Goal: Task Accomplishment & Management: Use online tool/utility

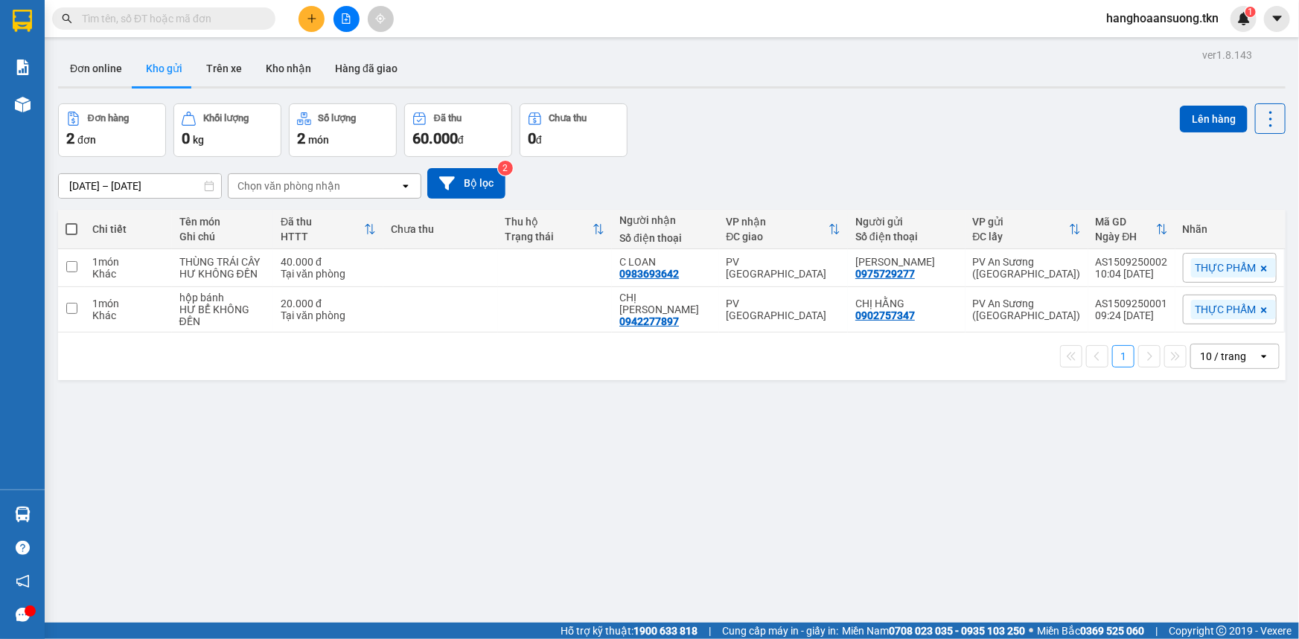
click at [188, 23] on input "text" at bounding box center [170, 18] width 176 height 16
click at [238, 24] on input "text" at bounding box center [170, 18] width 176 height 16
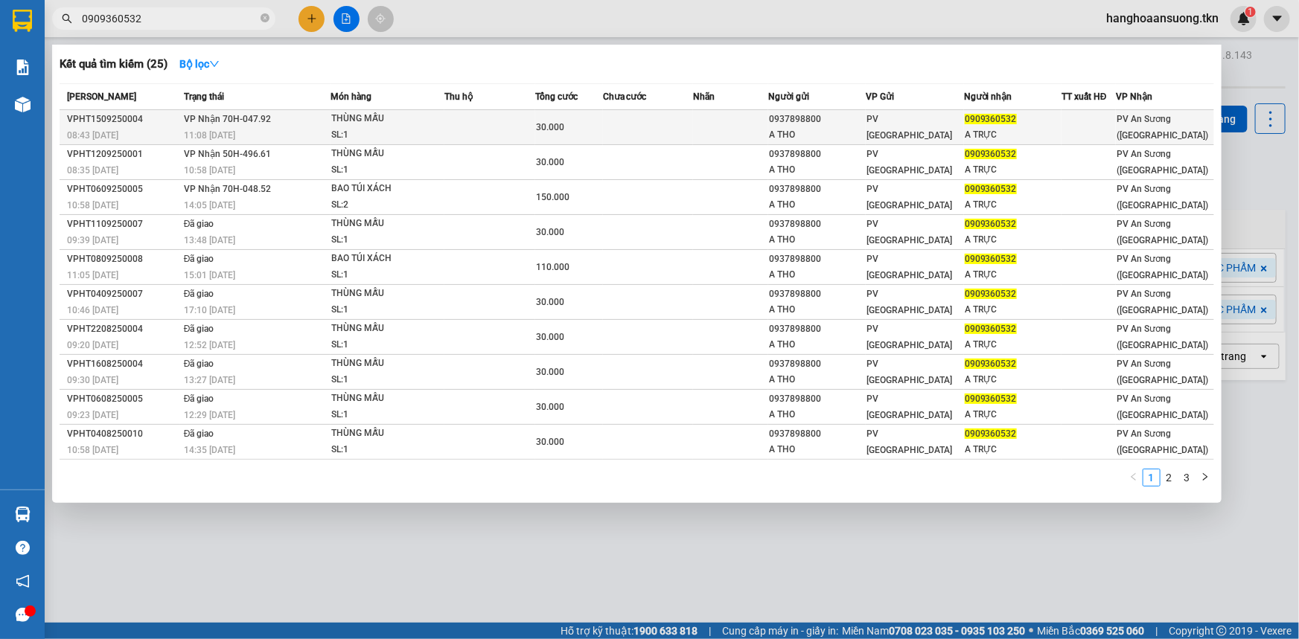
type input "0909360532"
click at [643, 132] on td at bounding box center [648, 127] width 90 height 35
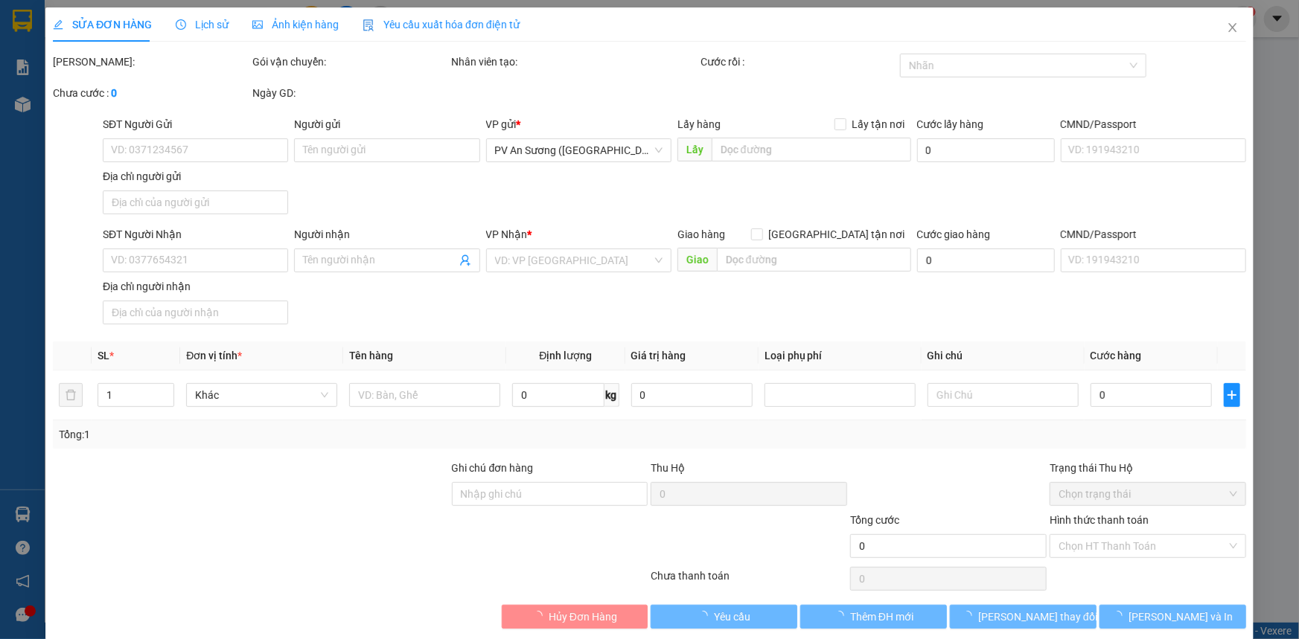
type input "0937898800"
type input "A THO"
type input "0909360532"
type input "A TRỰC"
type input "30.000"
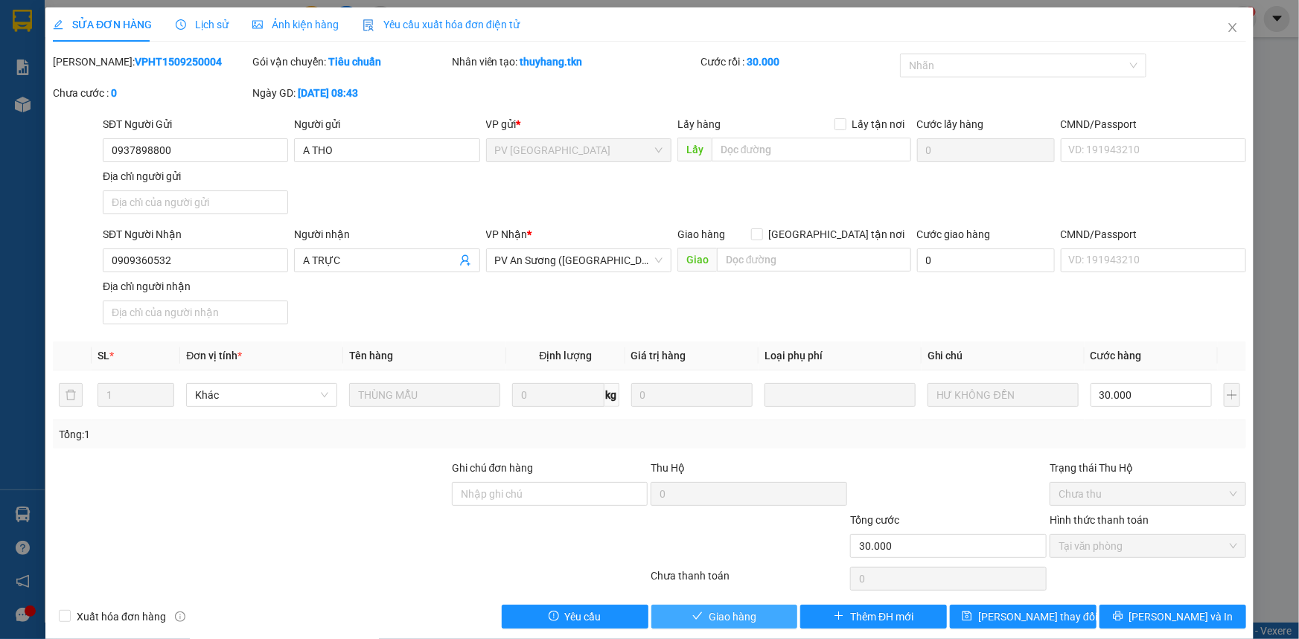
click at [709, 623] on span "Giao hàng" at bounding box center [733, 617] width 48 height 16
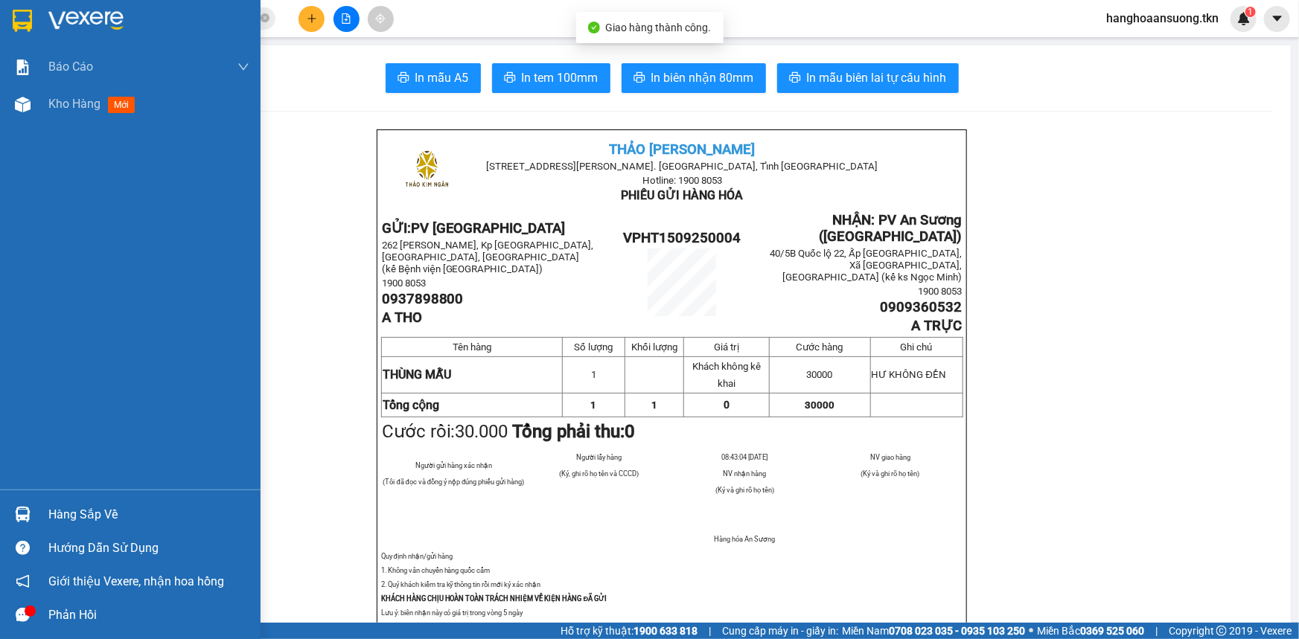
click at [17, 523] on div at bounding box center [23, 515] width 26 height 26
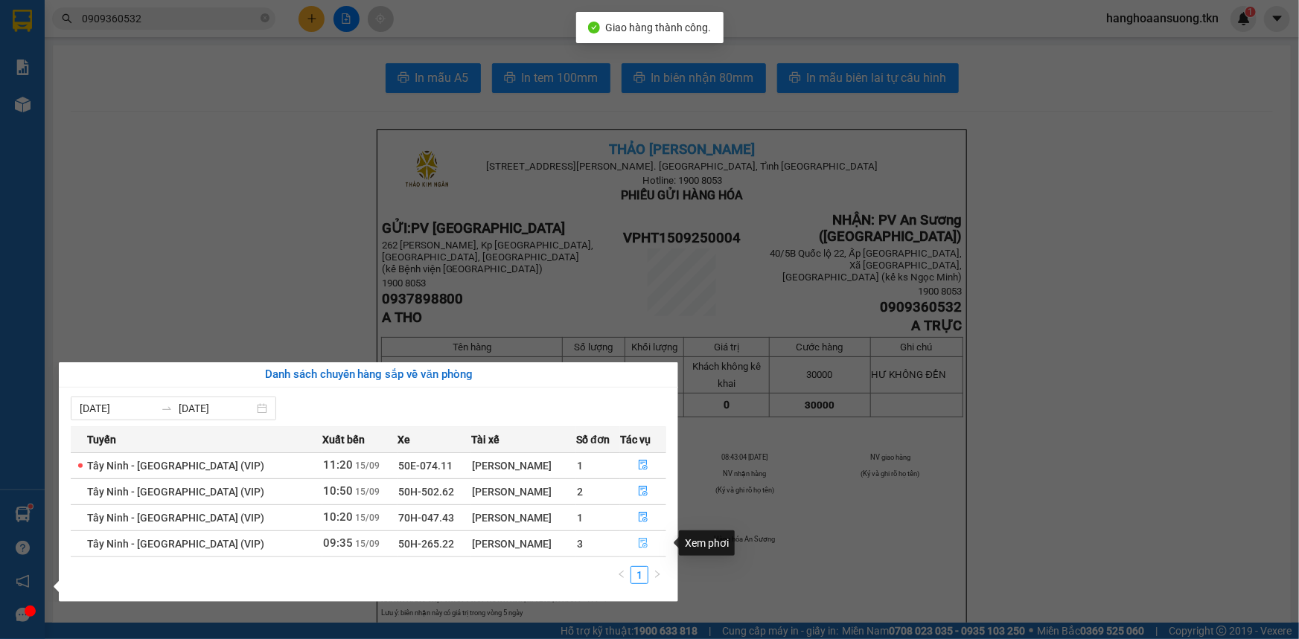
click at [639, 546] on icon "file-done" at bounding box center [643, 543] width 10 height 10
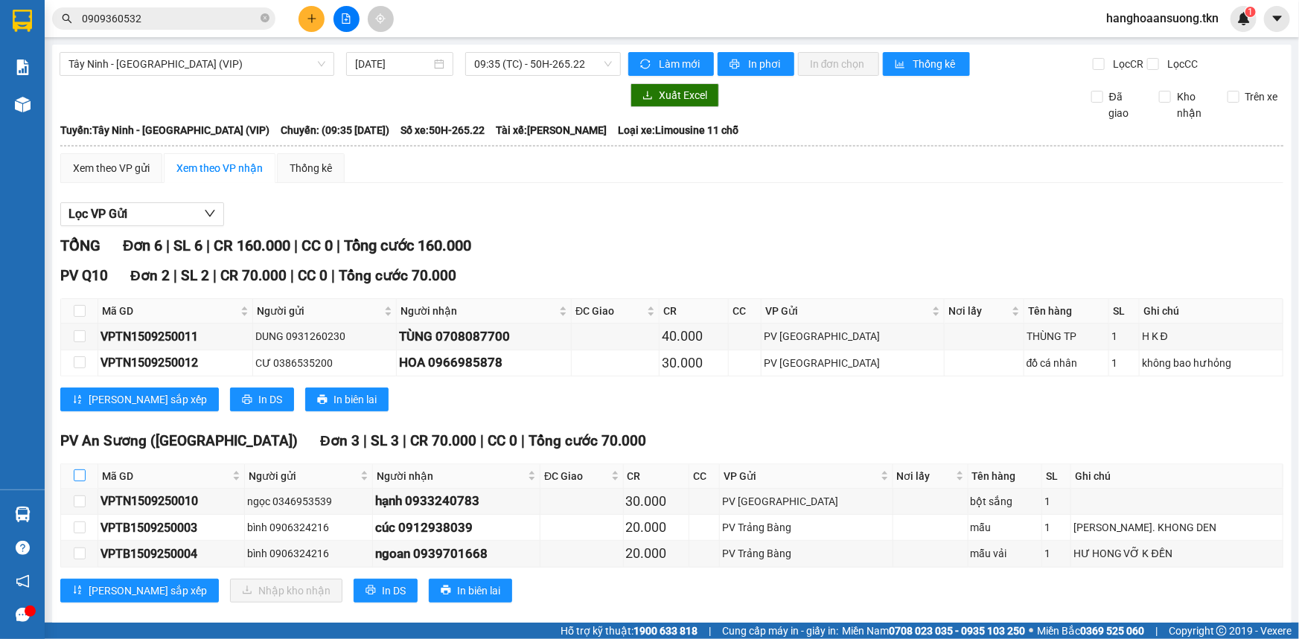
click at [78, 477] on input "checkbox" at bounding box center [80, 476] width 12 height 12
checkbox input "true"
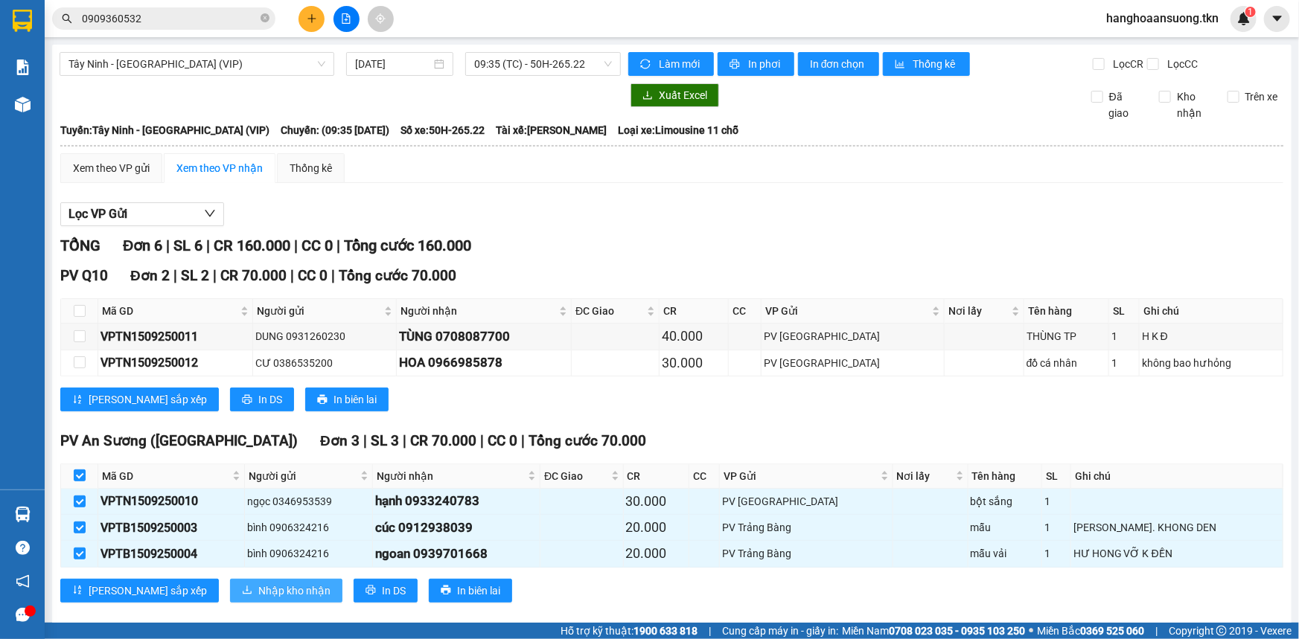
click at [258, 592] on span "Nhập kho nhận" at bounding box center [294, 591] width 72 height 16
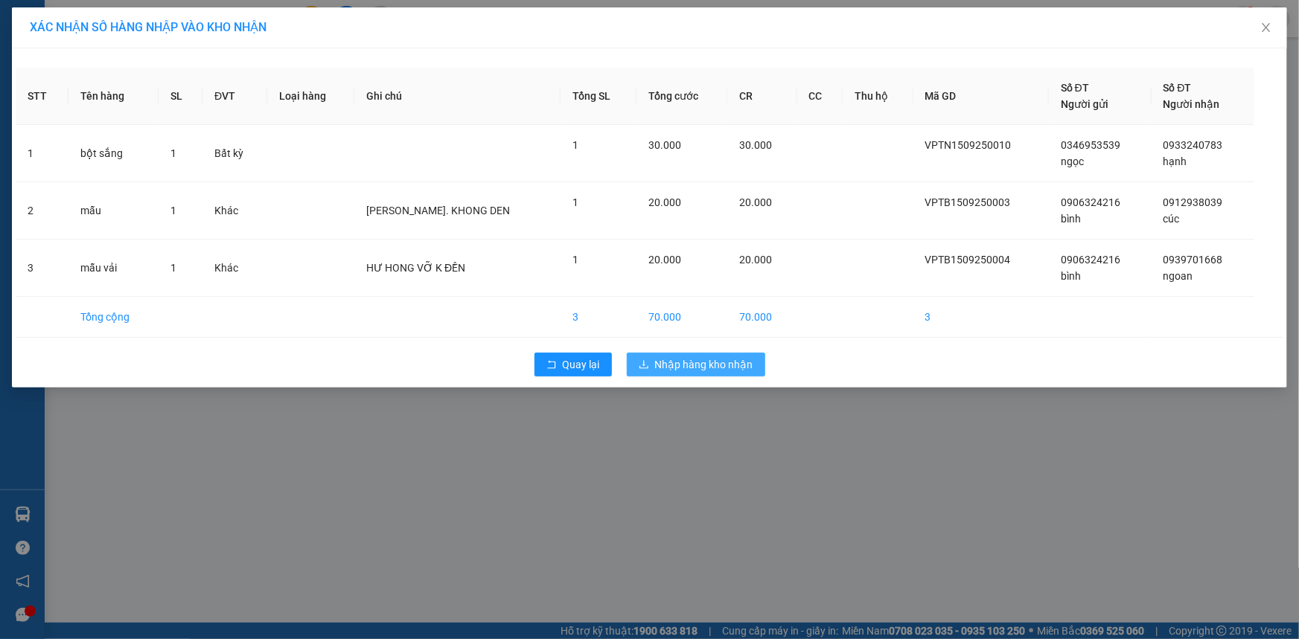
click at [701, 371] on span "Nhập hàng kho nhận" at bounding box center [704, 365] width 98 height 16
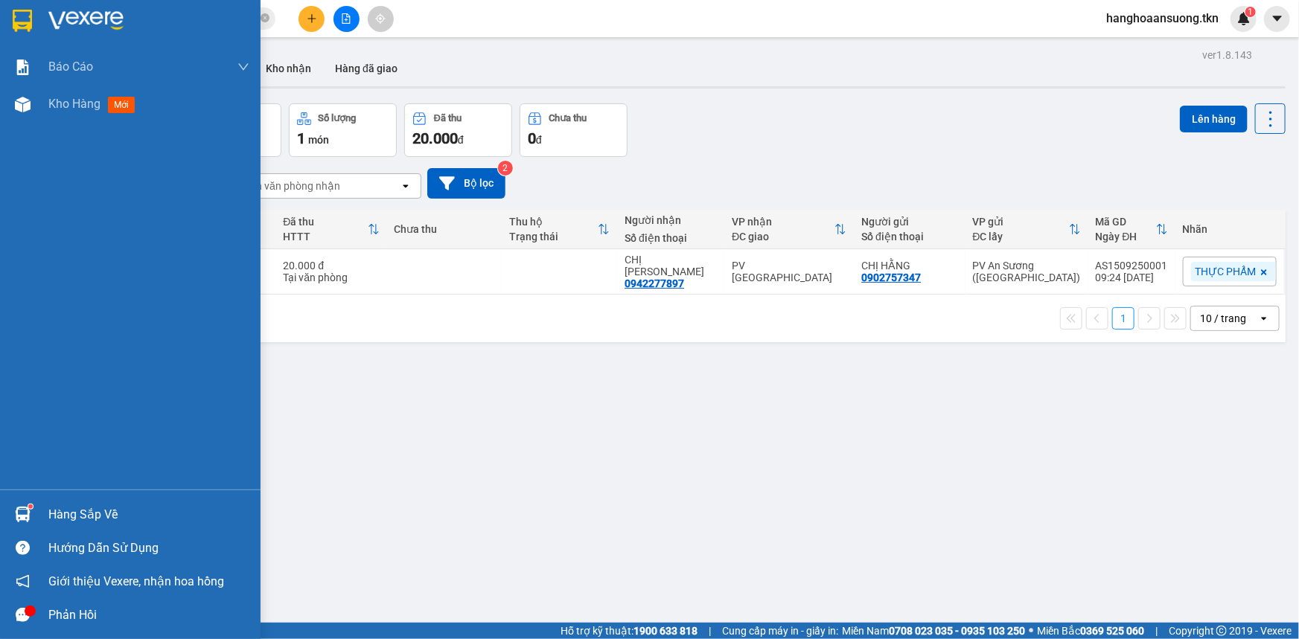
click at [28, 526] on div at bounding box center [23, 515] width 26 height 26
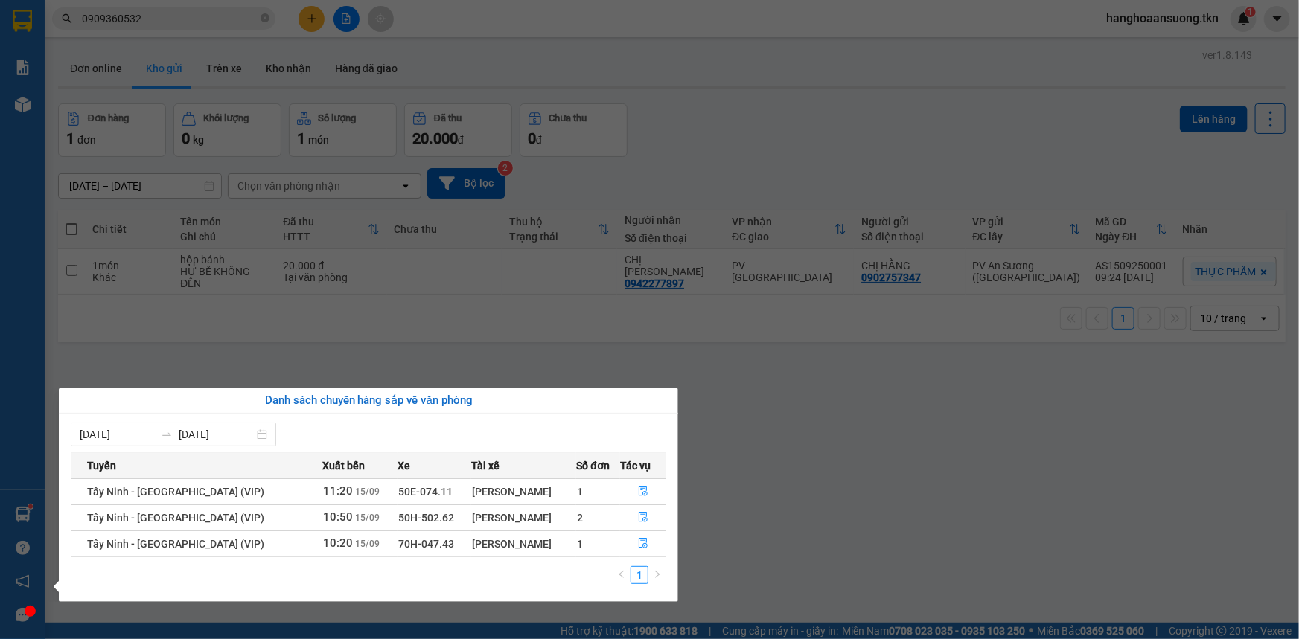
click at [267, 324] on section "Kết quả tìm kiếm ( 25 ) Bộ lọc Mã ĐH Trạng thái Món hàng Thu hộ Tổng cước Chưa …" at bounding box center [649, 319] width 1299 height 639
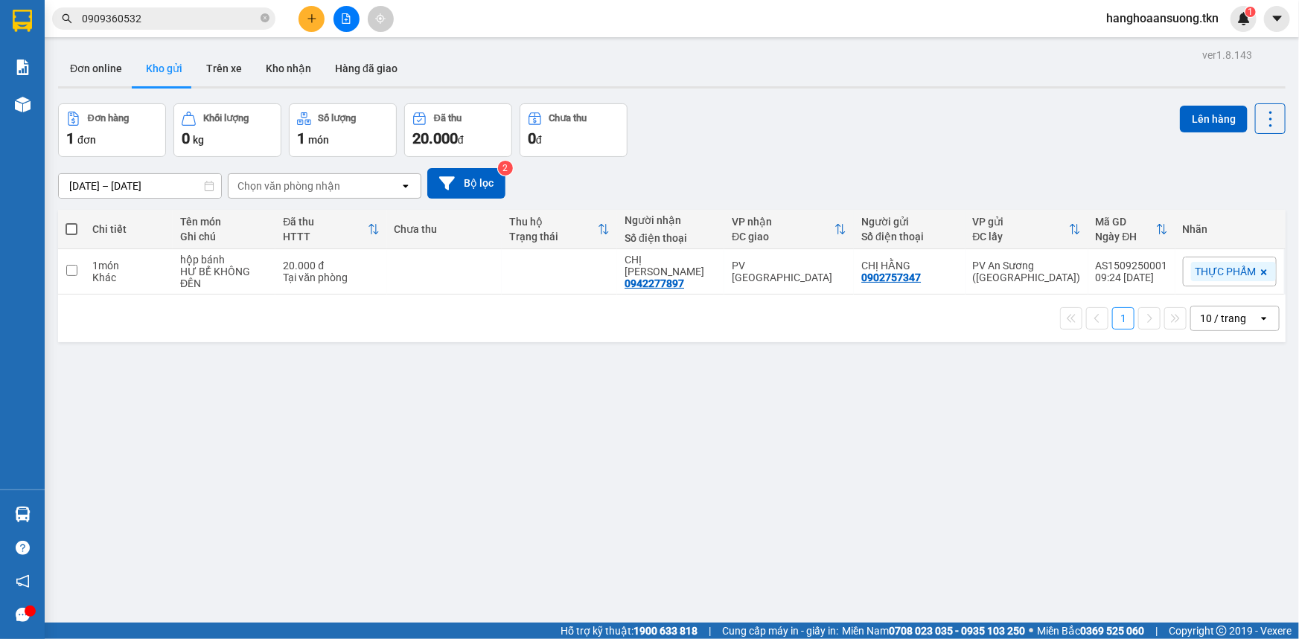
click at [127, 0] on html "Kết quả tìm kiếm ( 25 ) Bộ lọc Mã ĐH Trạng thái Món hàng Thu hộ Tổng cước Chưa …" at bounding box center [649, 319] width 1299 height 639
click at [102, 269] on div "1 món" at bounding box center [128, 266] width 73 height 12
checkbox input "true"
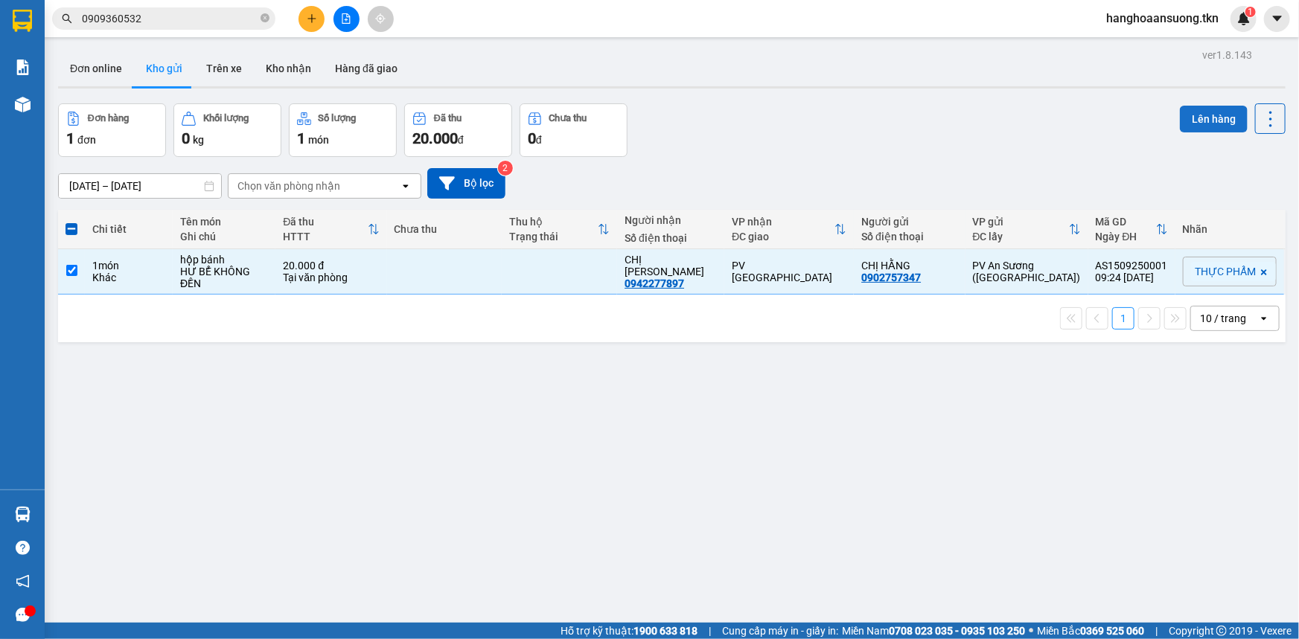
click at [1203, 117] on button "Lên hàng" at bounding box center [1214, 119] width 68 height 27
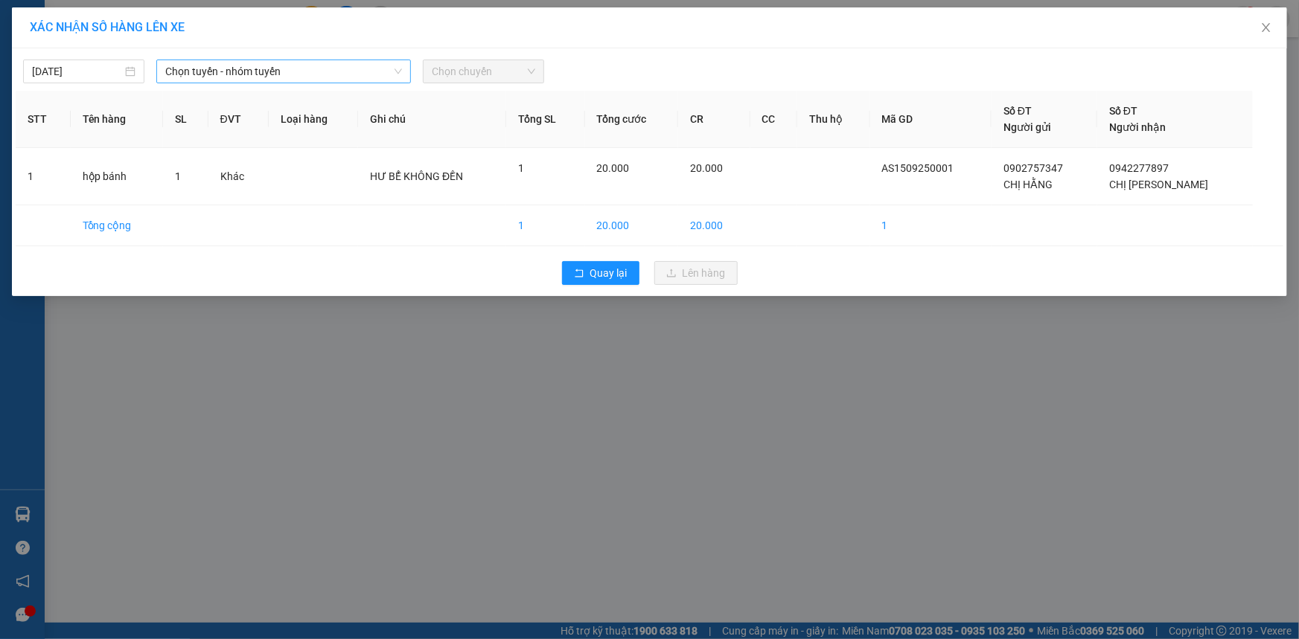
click at [337, 77] on span "Chọn tuyến - nhóm tuyến" at bounding box center [283, 71] width 237 height 22
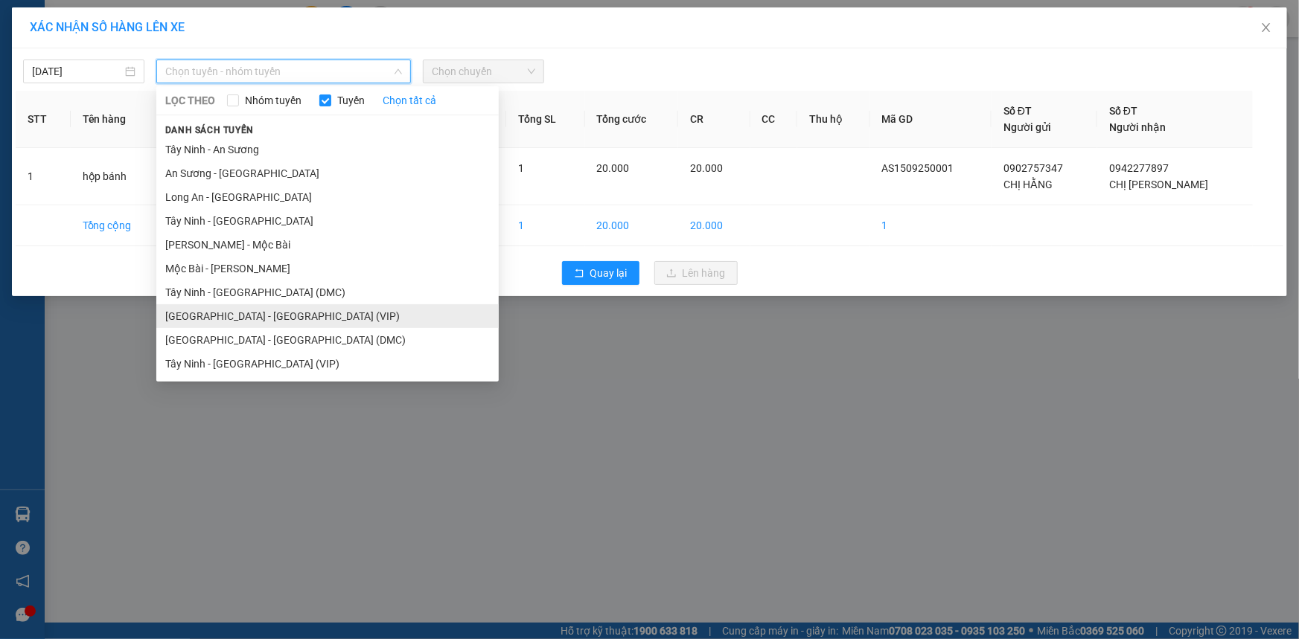
click at [202, 316] on li "[GEOGRAPHIC_DATA] - [GEOGRAPHIC_DATA] (VIP)" at bounding box center [327, 316] width 342 height 24
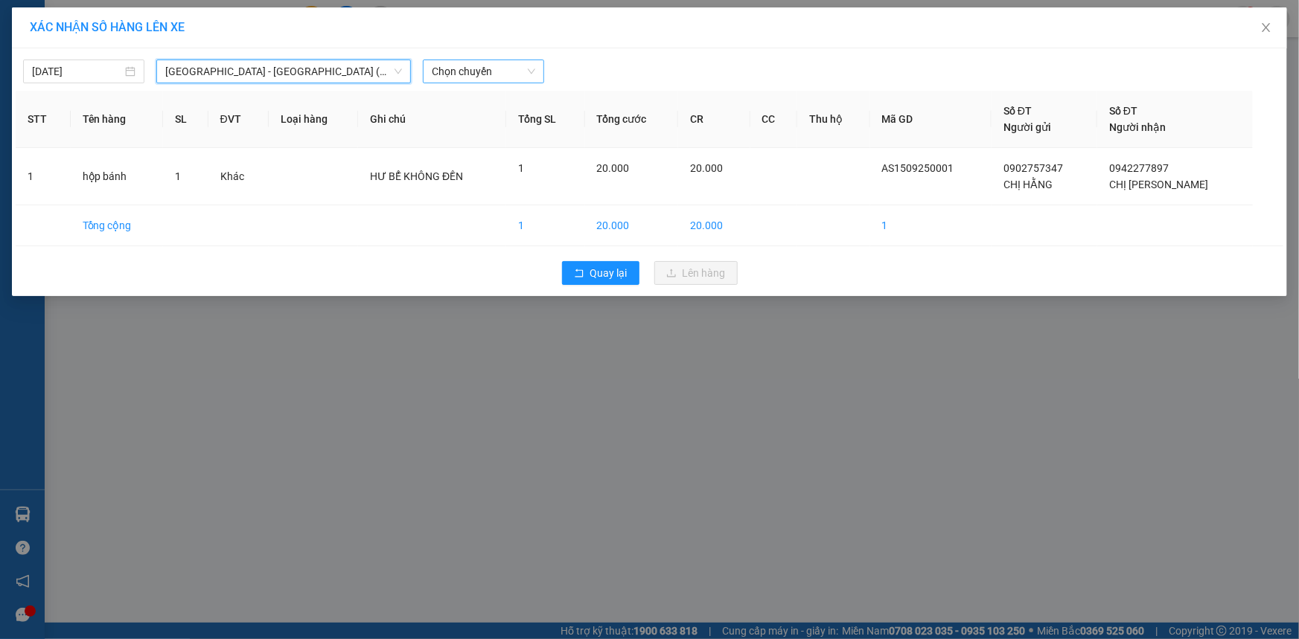
click at [453, 67] on span "Chọn chuyến" at bounding box center [483, 71] width 103 height 22
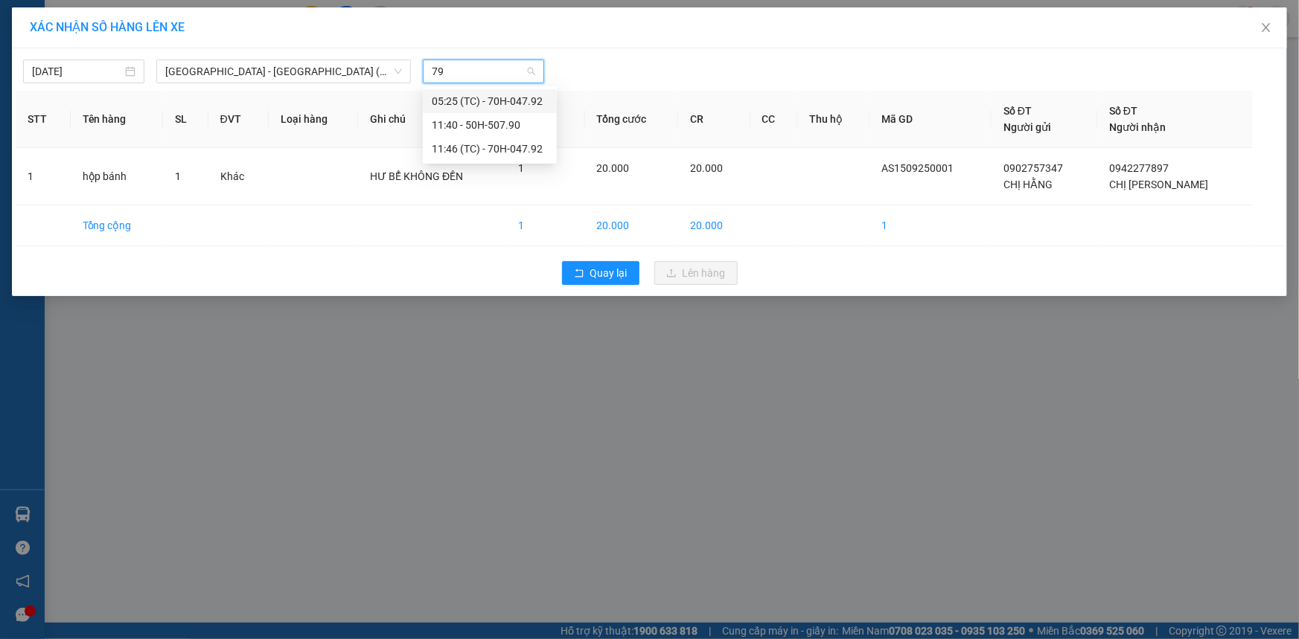
type input "790"
click at [459, 102] on div "11:40 - 50H-507.90" at bounding box center [490, 101] width 116 height 16
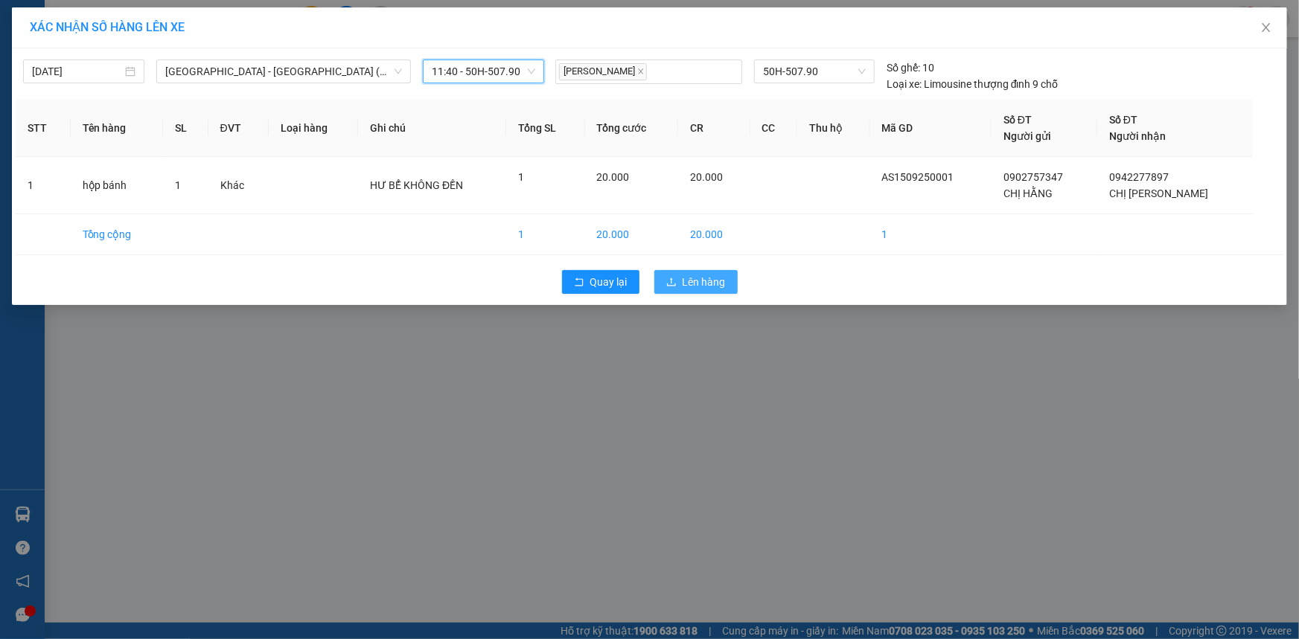
click at [676, 277] on icon "upload" at bounding box center [671, 282] width 10 height 10
